Goal: Information Seeking & Learning: Learn about a topic

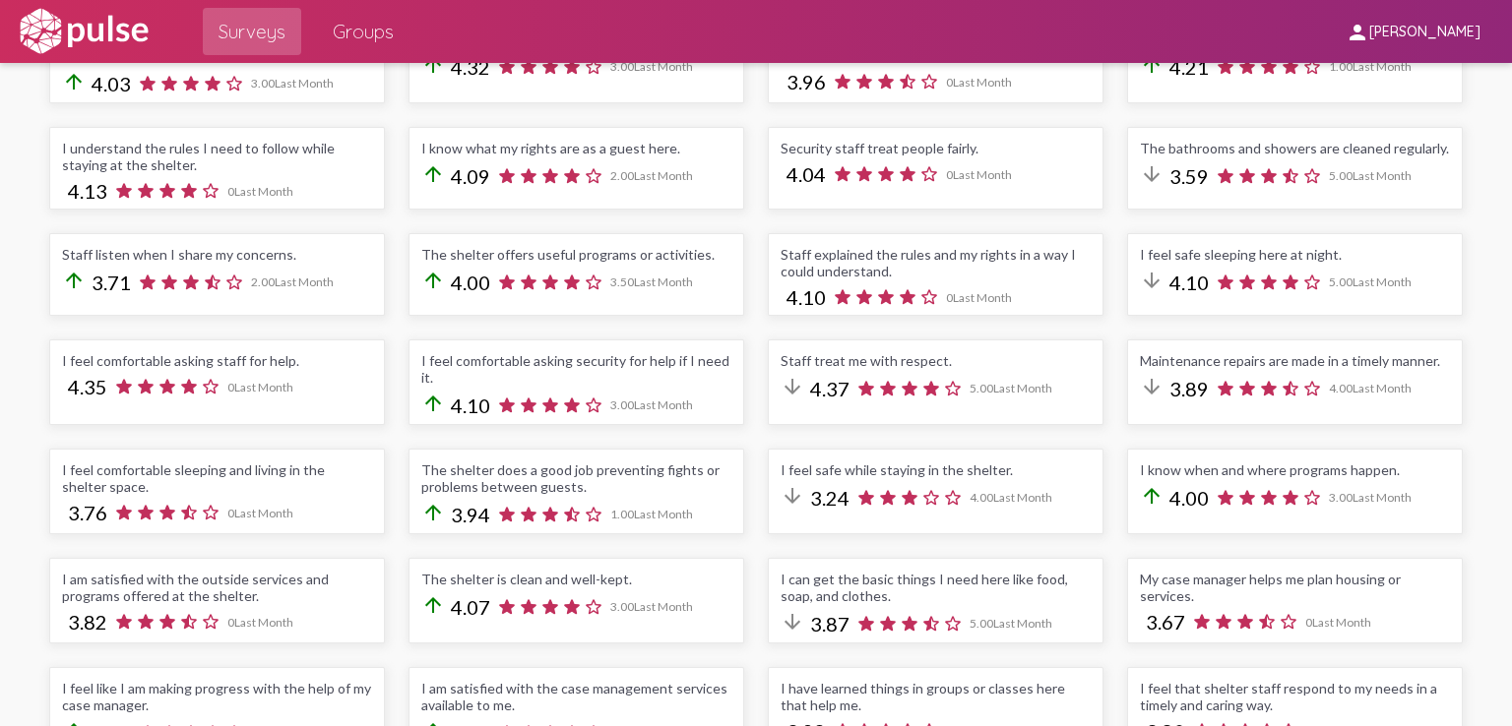
scroll to position [492, 0]
click at [1165, 536] on div "I know where to go in the shelter to ask for help getting resources. arrow_upwa…" at bounding box center [755, 431] width 1436 height 851
